Goal: Information Seeking & Learning: Learn about a topic

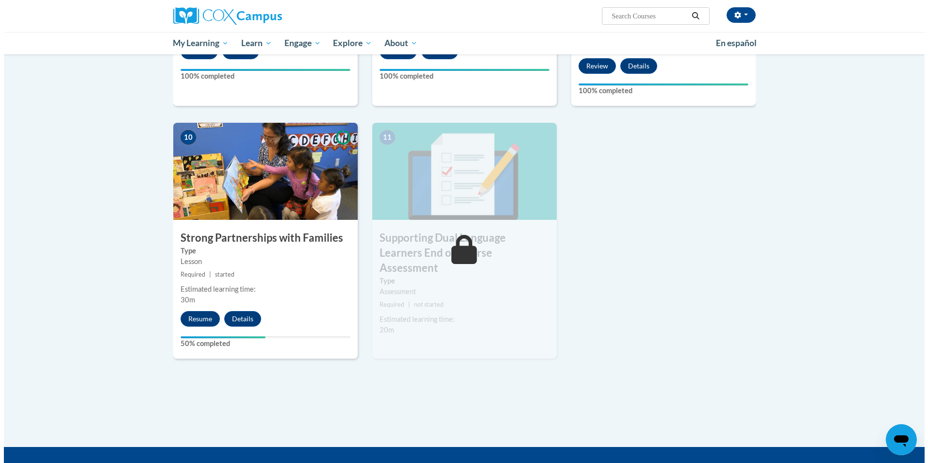
scroll to position [975, 0]
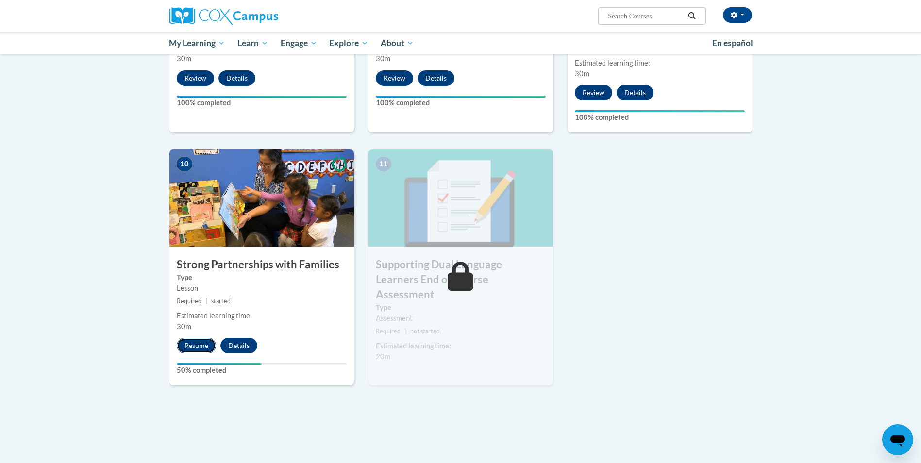
click at [198, 344] on button "Resume" at bounding box center [196, 346] width 39 height 16
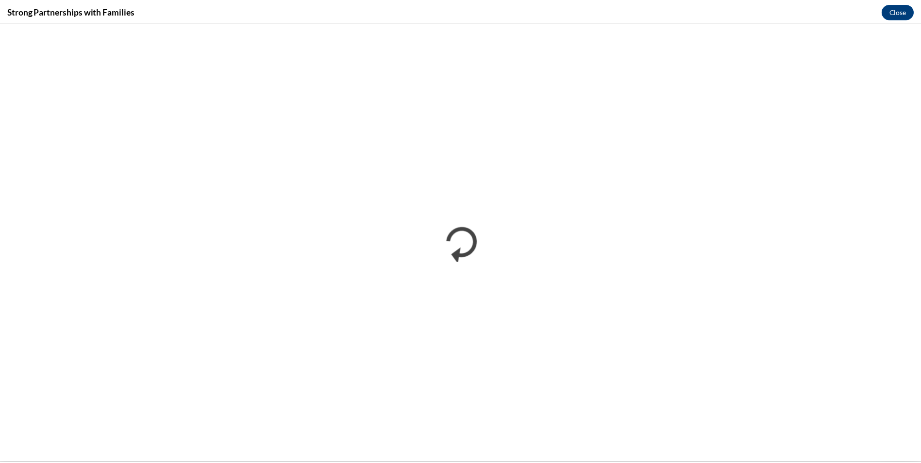
scroll to position [0, 0]
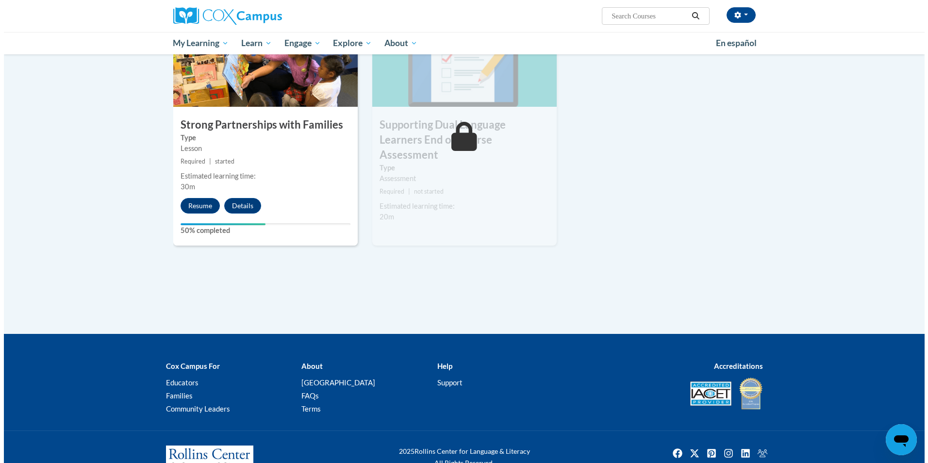
scroll to position [1117, 0]
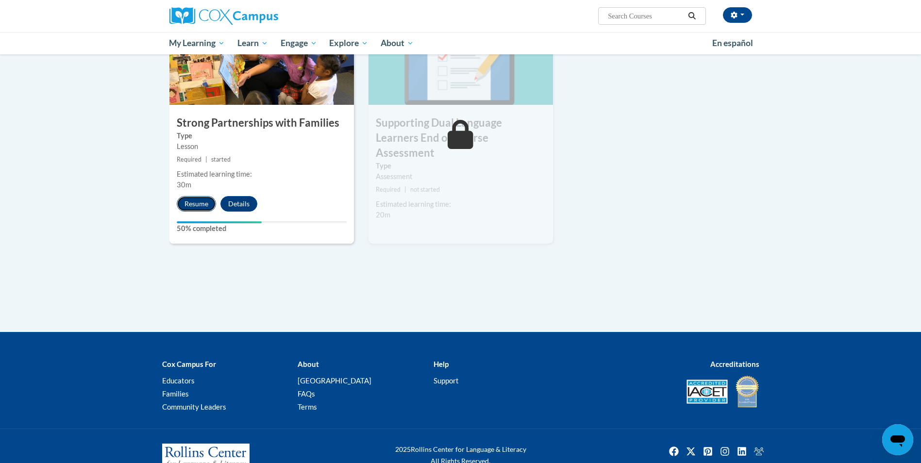
click at [207, 208] on button "Resume" at bounding box center [196, 204] width 39 height 16
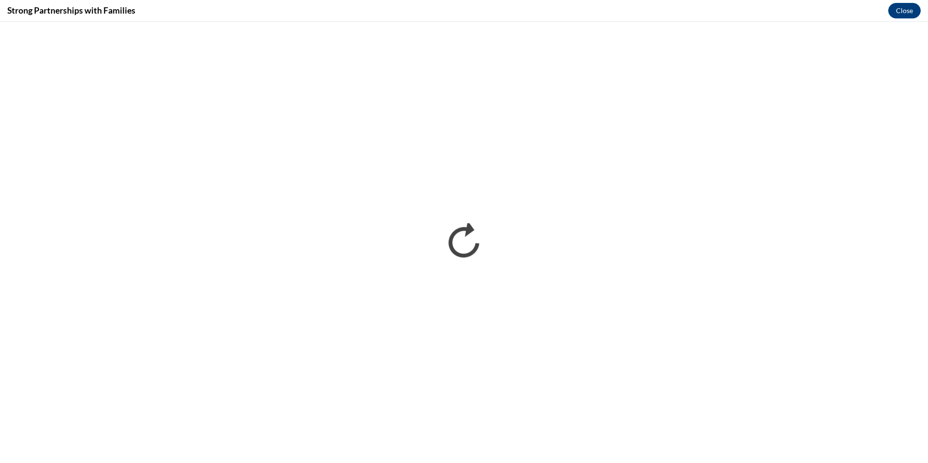
scroll to position [0, 0]
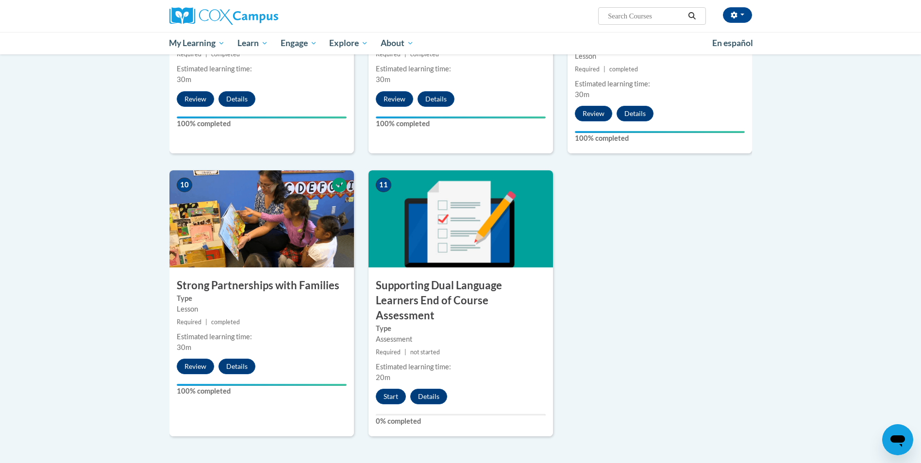
scroll to position [971, 0]
